Goal: Navigation & Orientation: Find specific page/section

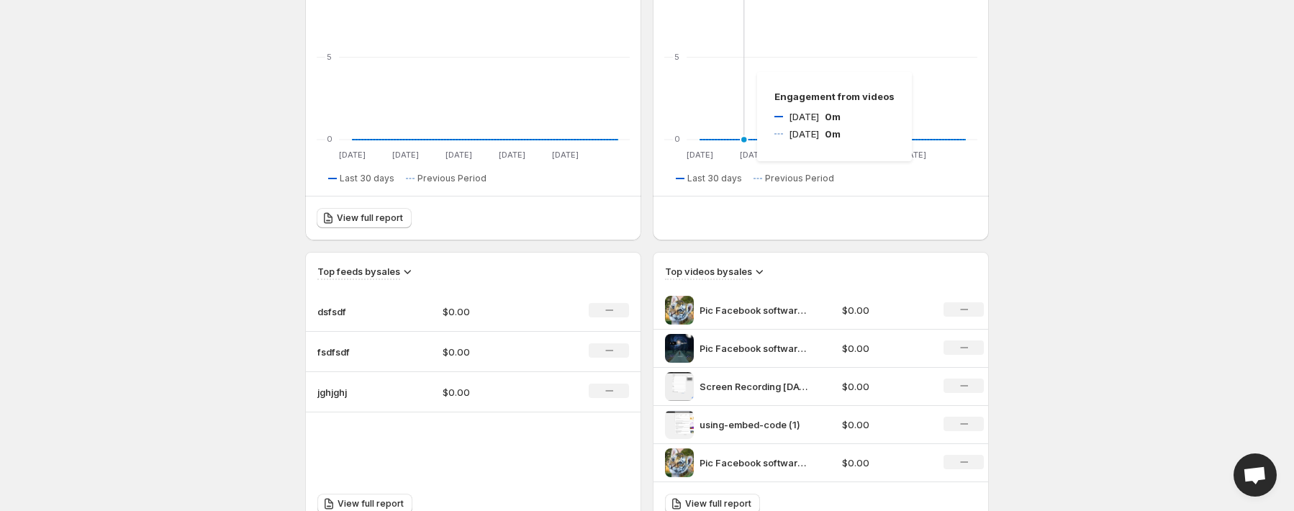
scroll to position [360, 0]
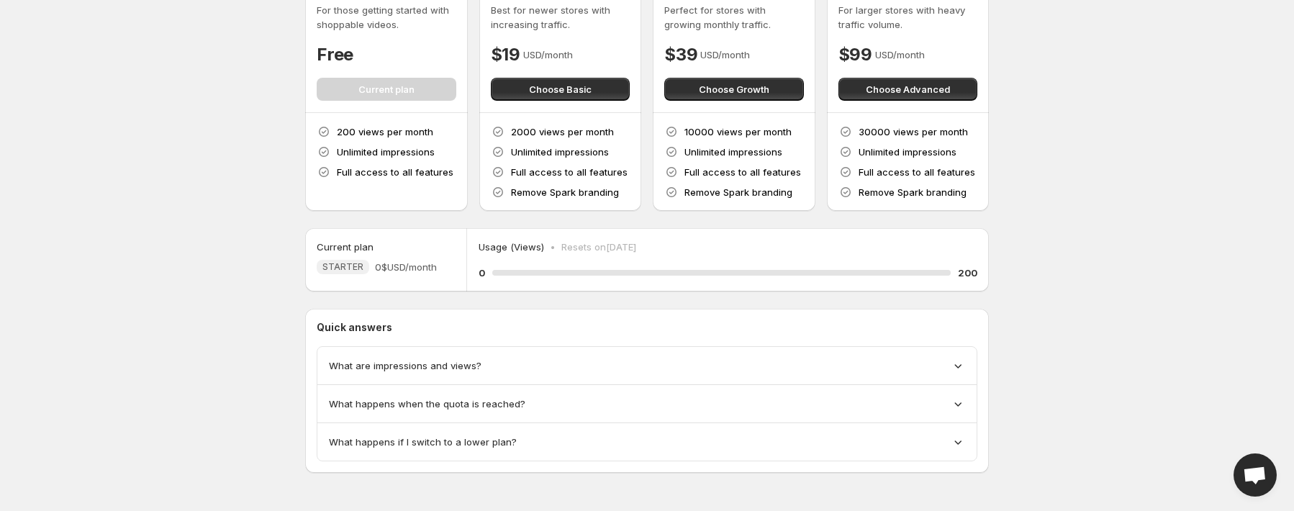
scroll to position [86, 0]
